Goal: Task Accomplishment & Management: Use online tool/utility

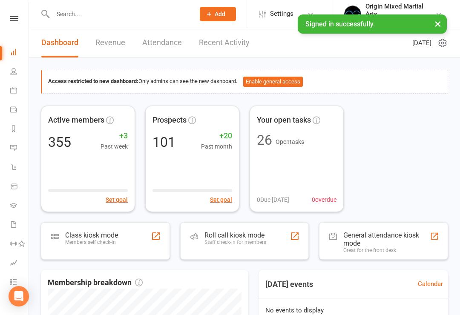
scroll to position [30, 0]
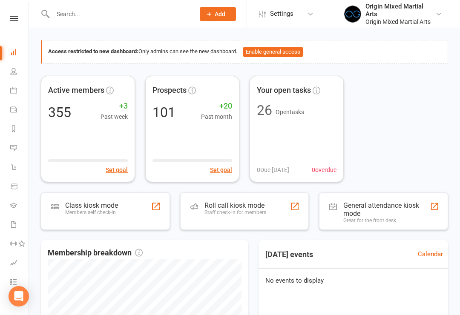
click at [71, 210] on div "Members self check-in" at bounding box center [91, 212] width 53 height 6
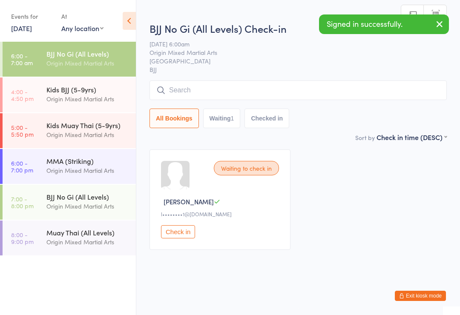
click at [182, 238] on button "Check in" at bounding box center [178, 231] width 34 height 13
click at [54, 98] on div "Origin Mixed Martial Arts" at bounding box center [87, 99] width 82 height 10
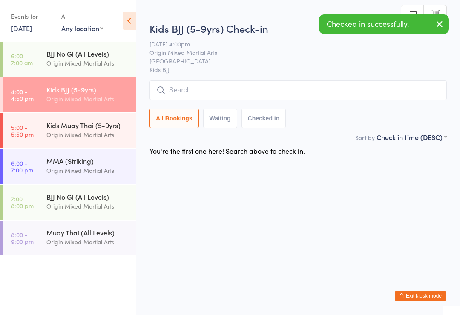
click at [67, 126] on div "Kids Muay Thai (5-9yrs)" at bounding box center [87, 124] width 82 height 9
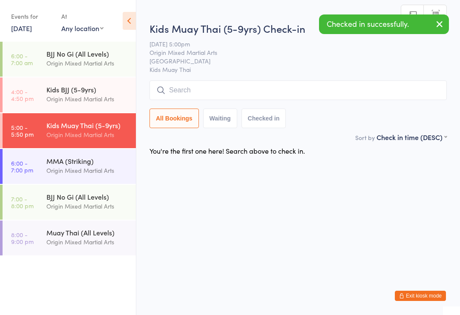
click at [65, 168] on div "Origin Mixed Martial Arts" at bounding box center [87, 171] width 82 height 10
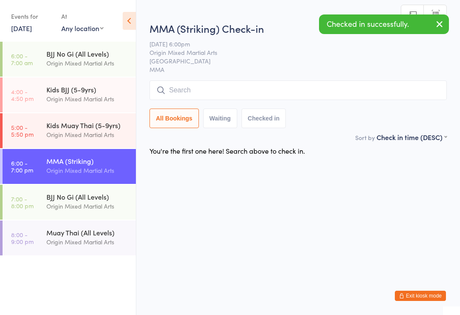
click at [63, 207] on div "Origin Mixed Martial Arts" at bounding box center [87, 206] width 82 height 10
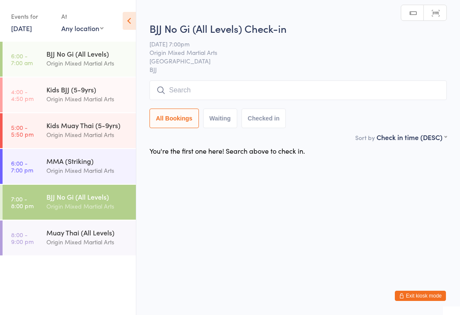
click at [71, 243] on div "Origin Mixed Martial Arts" at bounding box center [87, 242] width 82 height 10
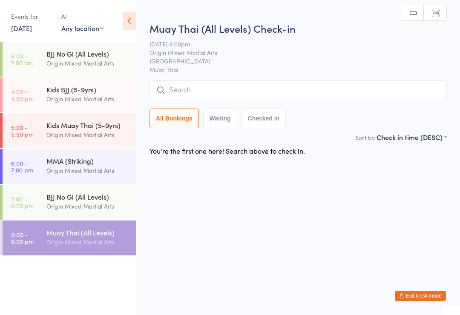
click at [51, 71] on div "BJJ No Gi (All Levels) Origin Mixed Martial Arts" at bounding box center [90, 59] width 89 height 34
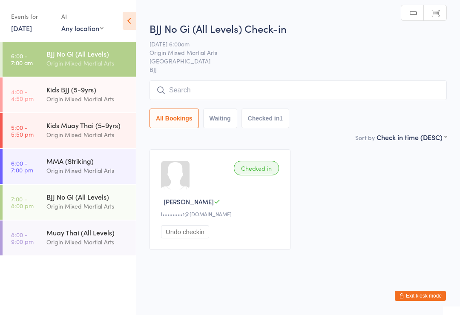
click at [367, 91] on input "search" at bounding box center [297, 90] width 297 height 20
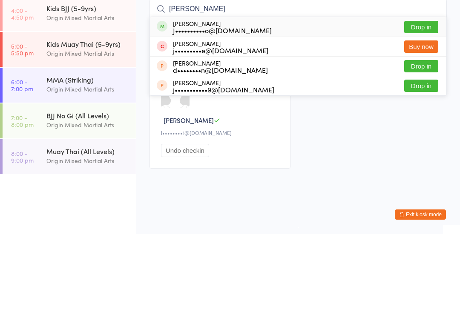
type input "Jarvis"
click at [432, 102] on button "Drop in" at bounding box center [421, 108] width 34 height 12
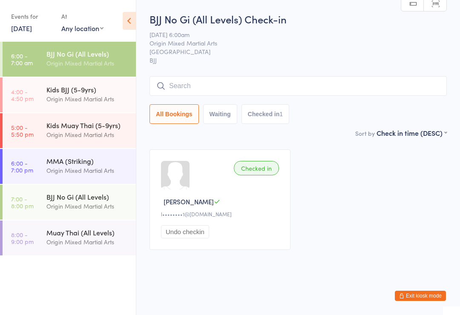
click at [368, 92] on input "search" at bounding box center [297, 86] width 297 height 20
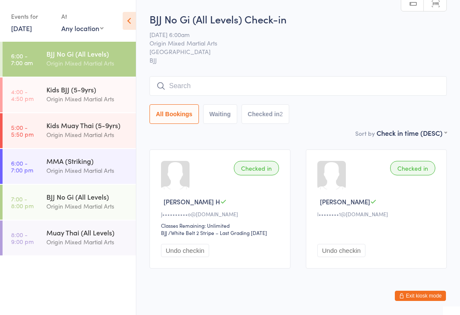
click at [250, 83] on input "search" at bounding box center [297, 86] width 297 height 20
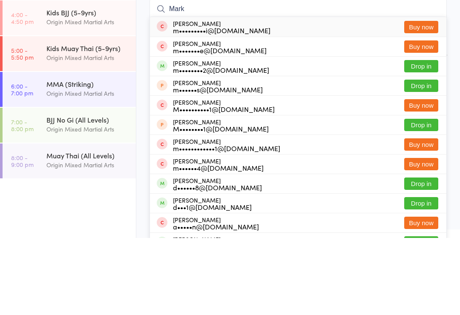
type input "Mark"
click at [424, 137] on button "Drop in" at bounding box center [421, 143] width 34 height 12
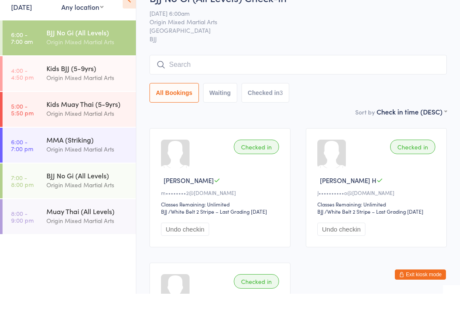
scroll to position [21, 0]
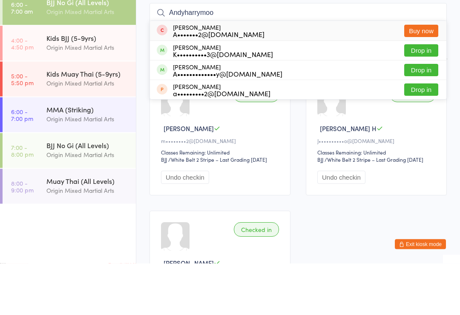
type input "Andyharrymoo"
click at [424, 116] on button "Drop in" at bounding box center [421, 122] width 34 height 12
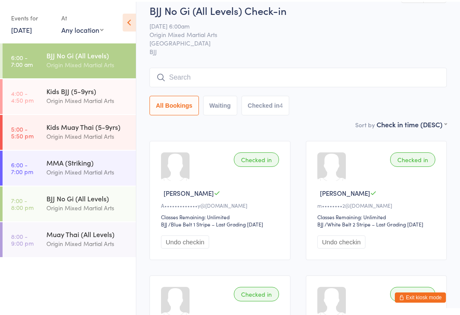
scroll to position [0, 0]
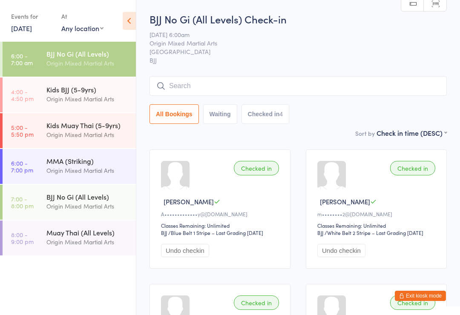
click at [245, 84] on input "search" at bounding box center [297, 86] width 297 height 20
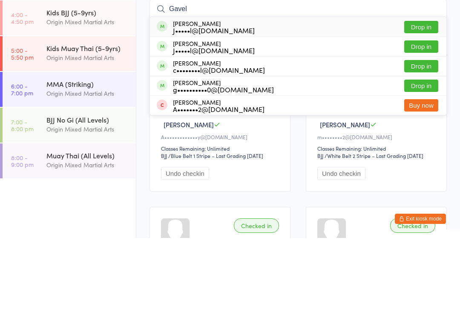
type input "Gavel"
click at [425, 117] on button "Drop in" at bounding box center [421, 123] width 34 height 12
